Goal: Use online tool/utility: Utilize a website feature to perform a specific function

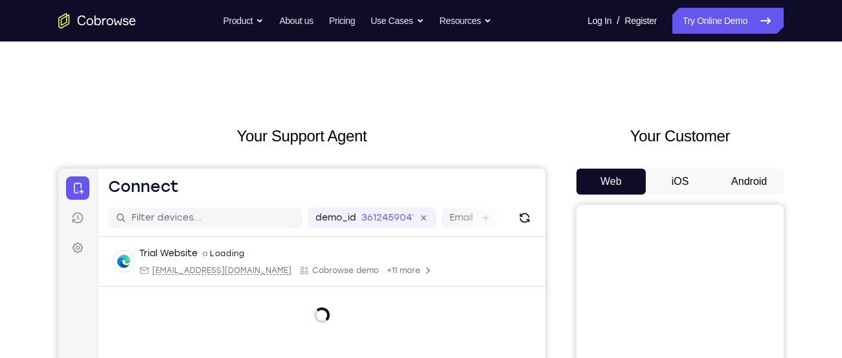
click at [748, 170] on button "Android" at bounding box center [749, 181] width 69 height 26
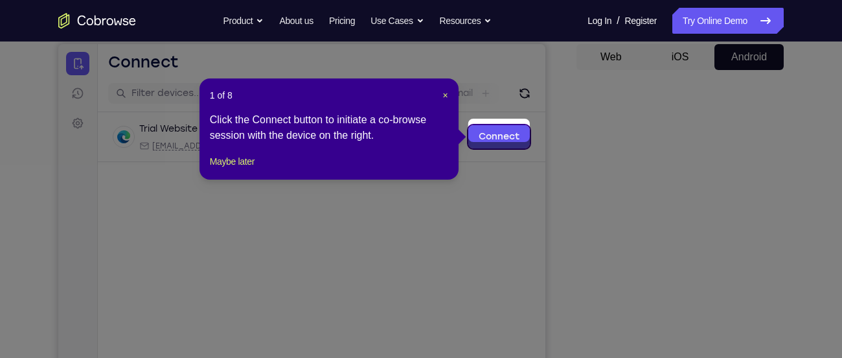
scroll to position [124, 0]
click at [444, 97] on span "×" at bounding box center [445, 96] width 5 height 10
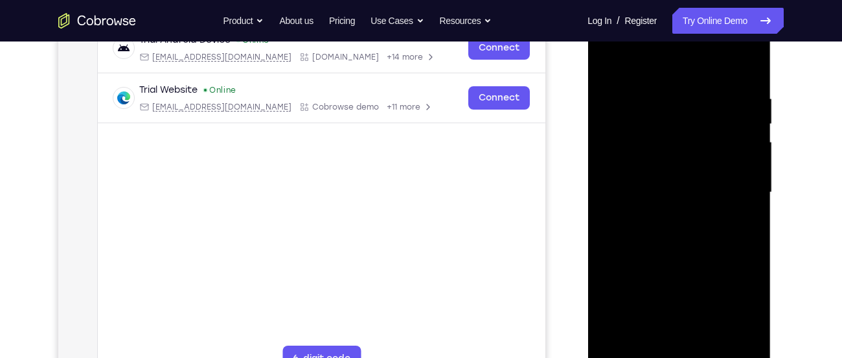
scroll to position [291, 0]
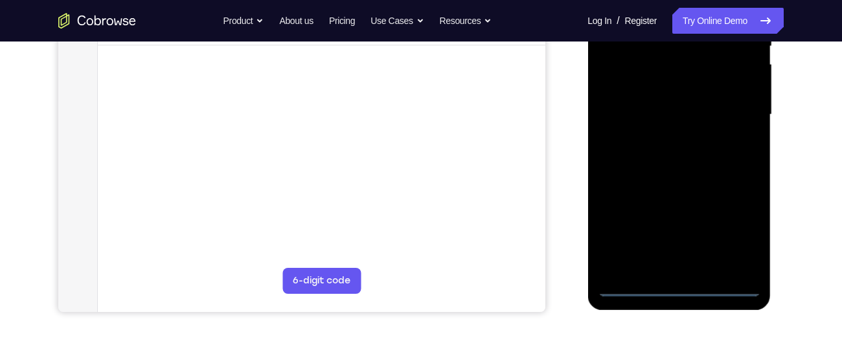
click at [676, 288] on div at bounding box center [678, 114] width 163 height 363
click at [737, 236] on div at bounding box center [678, 114] width 163 height 363
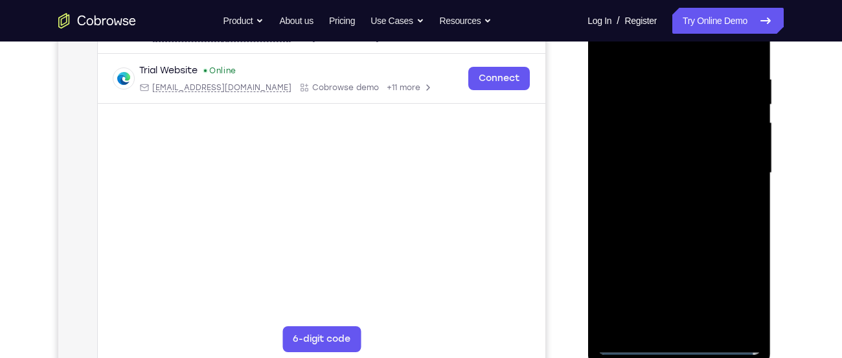
scroll to position [233, 0]
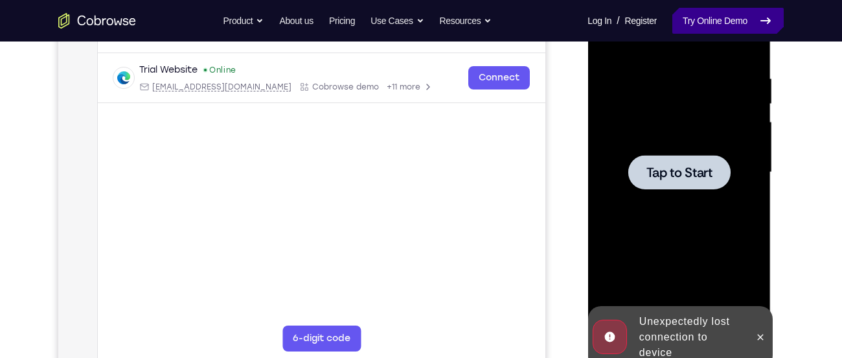
click at [706, 20] on link "Try Online Demo" at bounding box center [727, 21] width 111 height 26
click at [693, 166] on span "Tap to Start" at bounding box center [679, 172] width 66 height 13
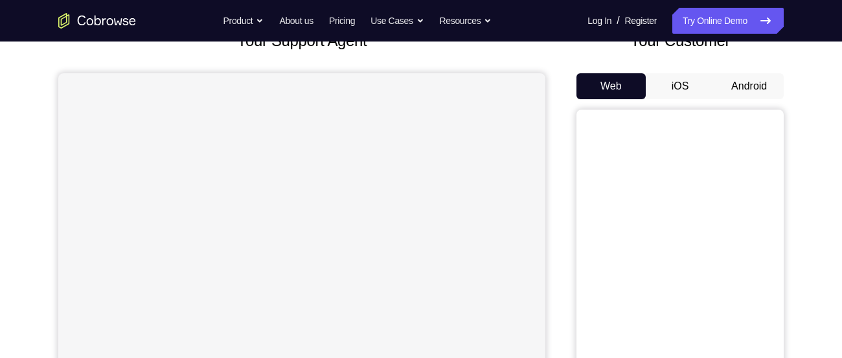
click at [729, 90] on button "Android" at bounding box center [749, 86] width 69 height 26
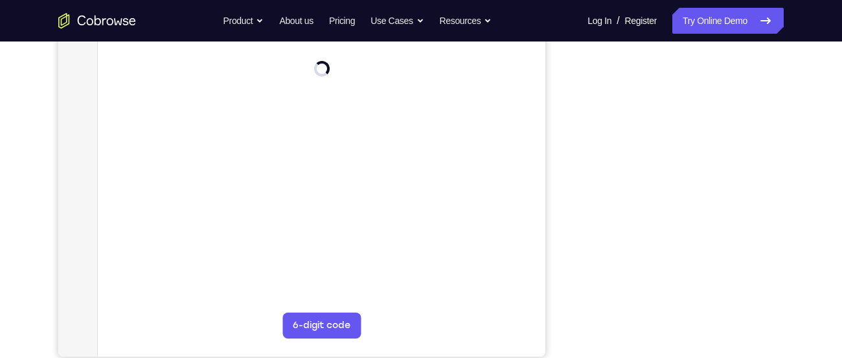
scroll to position [248, 0]
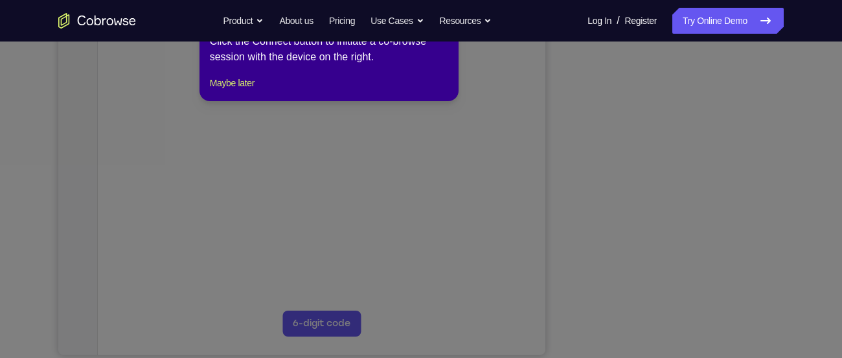
click at [681, 326] on icon at bounding box center [426, 179] width 852 height 358
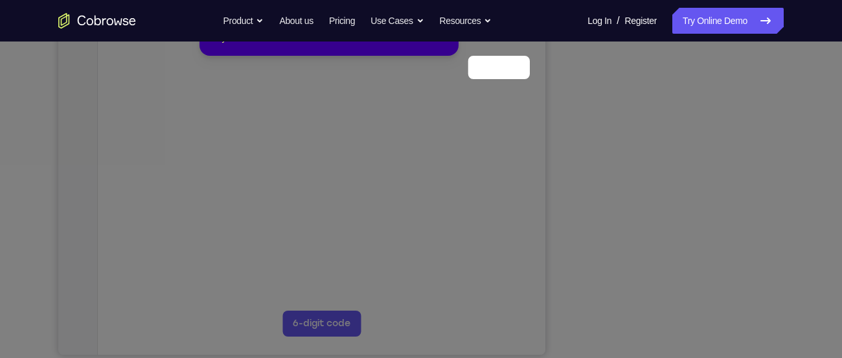
scroll to position [166, 0]
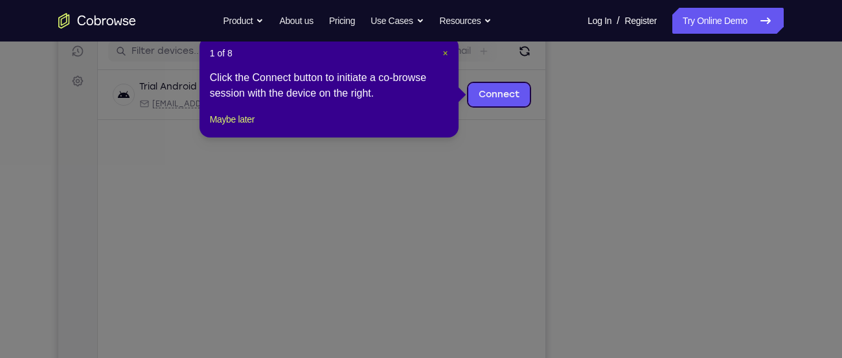
click at [443, 49] on span "×" at bounding box center [445, 53] width 5 height 10
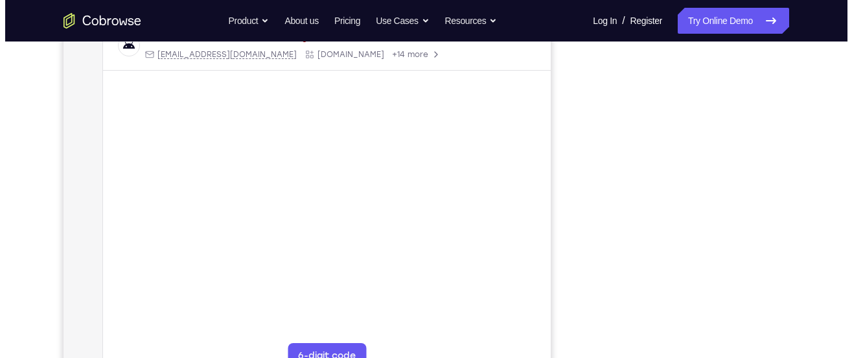
scroll to position [0, 0]
